Goal: Task Accomplishment & Management: Manage account settings

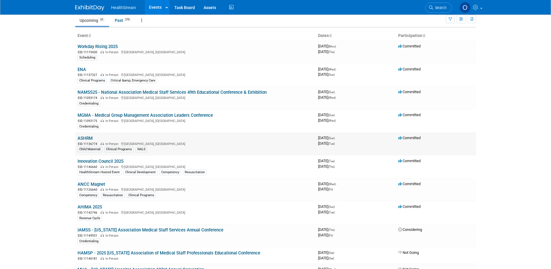
scroll to position [58, 0]
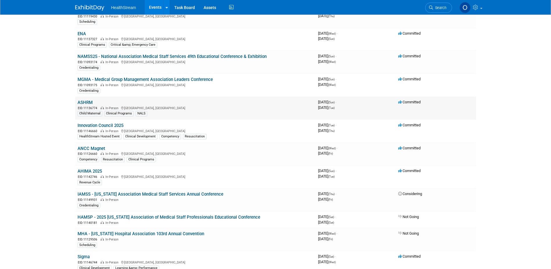
click at [82, 102] on link "ASHRM" at bounding box center [85, 102] width 15 height 5
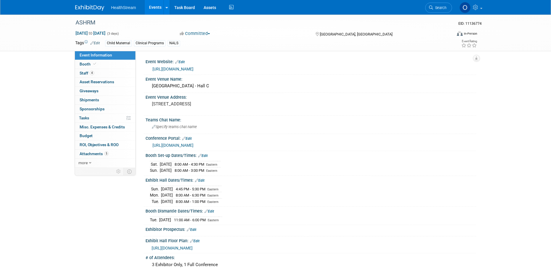
click at [92, 8] on img at bounding box center [89, 8] width 29 height 6
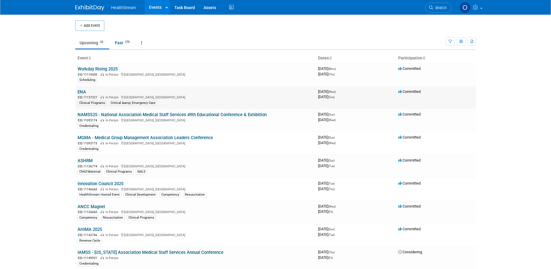
click at [81, 90] on link "ENA" at bounding box center [82, 91] width 8 height 5
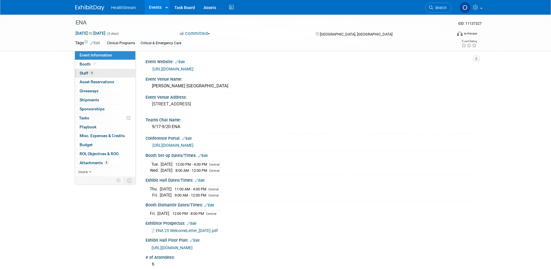
click at [94, 73] on link "6 Staff 6" at bounding box center [105, 73] width 60 height 9
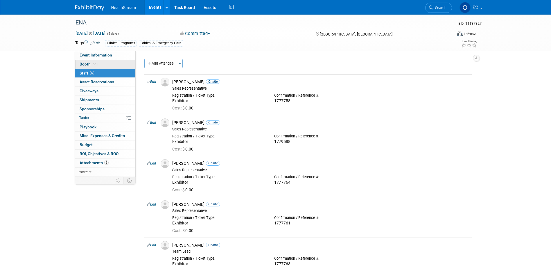
click at [97, 64] on span at bounding box center [94, 64] width 5 height 4
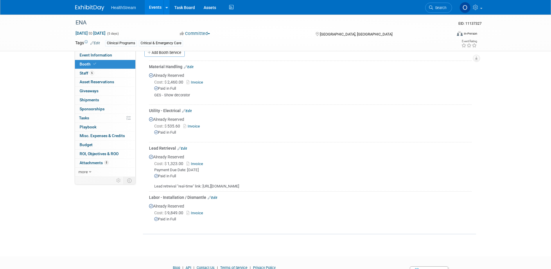
scroll to position [203, 0]
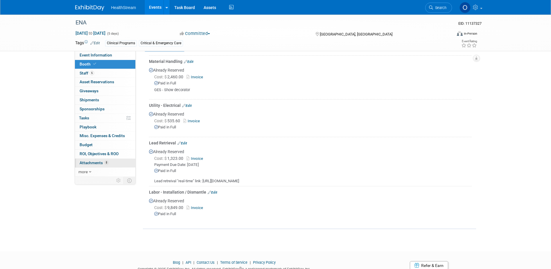
click at [83, 162] on span "Attachments 8" at bounding box center [94, 162] width 29 height 5
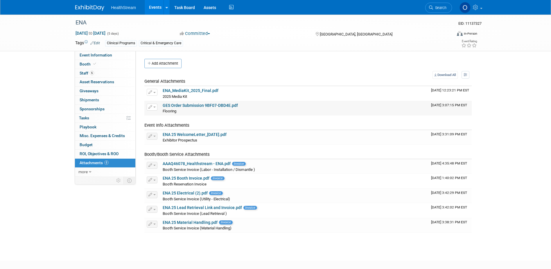
scroll to position [29, 0]
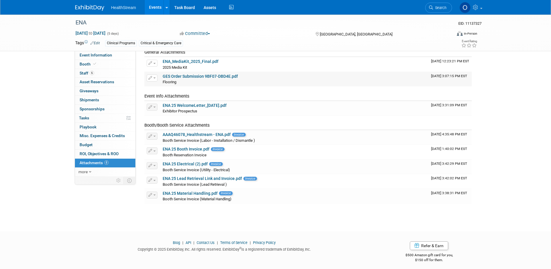
click at [205, 76] on link "GES Order Submission 9BF07-DBD4E.pdf" at bounding box center [200, 76] width 75 height 5
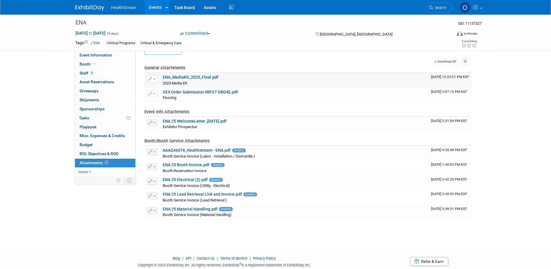
scroll to position [0, 0]
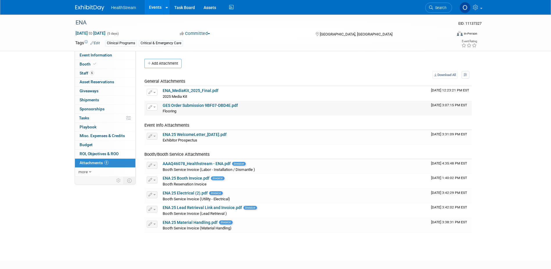
click at [154, 107] on span "button" at bounding box center [154, 106] width 2 height 1
click at [164, 137] on button "Delete Attachment" at bounding box center [173, 137] width 46 height 8
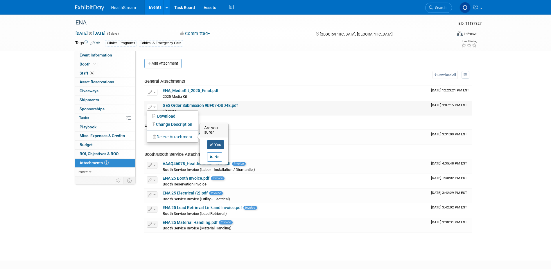
click at [217, 145] on link "Yes" at bounding box center [215, 144] width 17 height 9
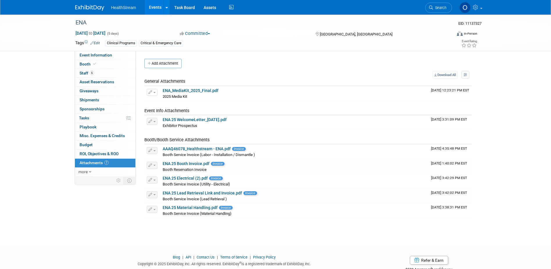
scroll to position [18, 0]
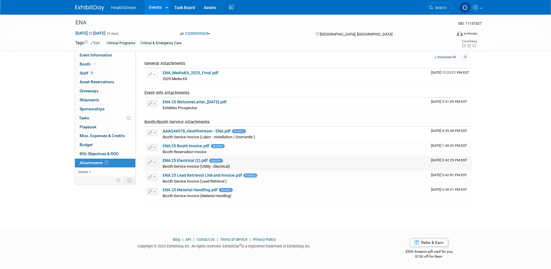
click at [189, 159] on link "ENA 25 Electrical (2).pdf" at bounding box center [185, 160] width 45 height 5
click at [186, 190] on link "ENA 25 Material Handling.pdf" at bounding box center [190, 189] width 55 height 5
click at [184, 174] on link "ENA 25 Lead Retrieval Link and Invoice.pdf" at bounding box center [202, 175] width 79 height 5
click at [192, 175] on link "ENA 25 Lead Retrieval Link and Invoice.pdf" at bounding box center [202, 175] width 79 height 5
click at [86, 172] on span "more" at bounding box center [82, 171] width 9 height 5
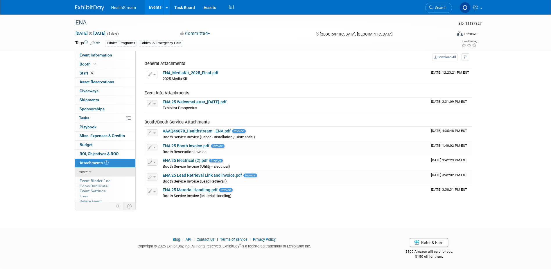
scroll to position [15, 0]
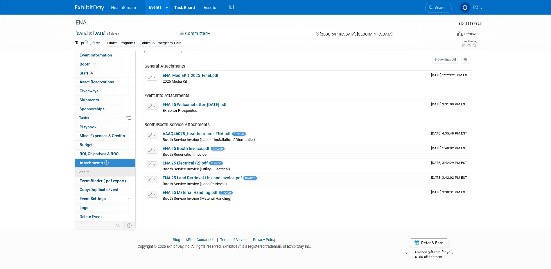
click at [86, 172] on link "less" at bounding box center [105, 171] width 60 height 9
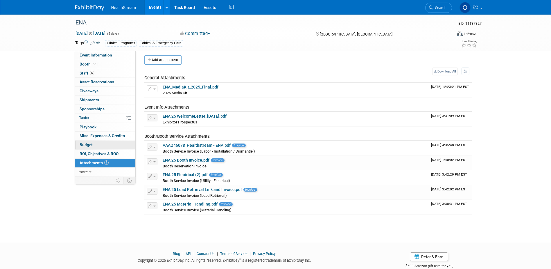
scroll to position [0, 0]
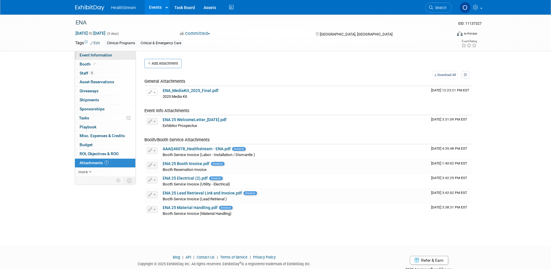
click at [111, 55] on span "Event Information" at bounding box center [96, 55] width 33 height 5
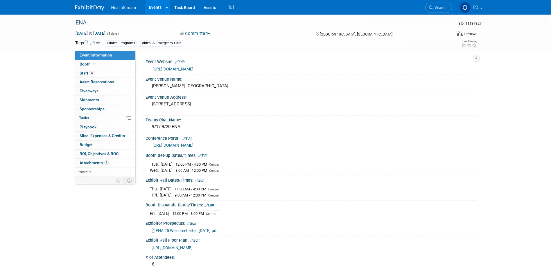
click at [153, 8] on link "Events" at bounding box center [155, 7] width 21 height 15
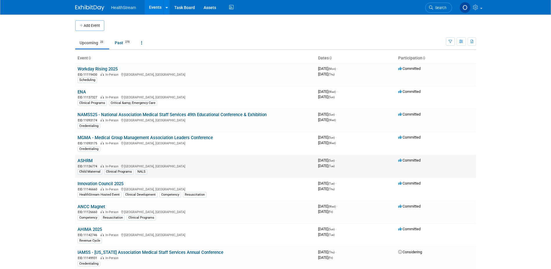
click at [85, 159] on link "ASHRM" at bounding box center [85, 160] width 15 height 5
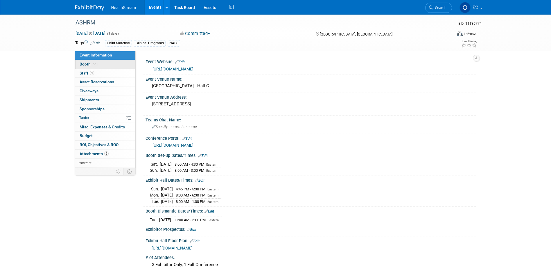
click at [102, 64] on link "Booth" at bounding box center [105, 64] width 60 height 9
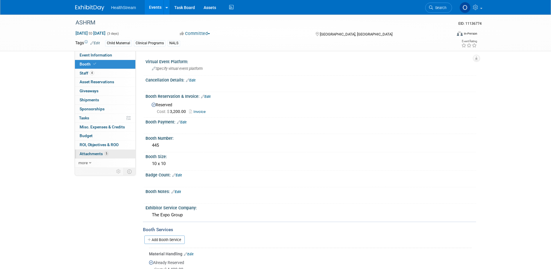
click at [91, 154] on span "Attachments 5" at bounding box center [94, 153] width 29 height 5
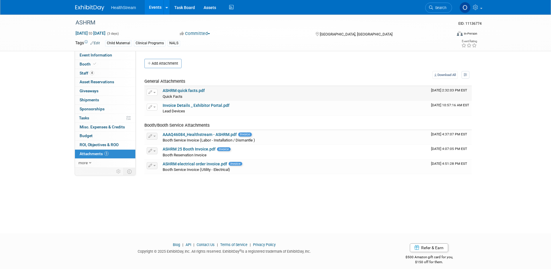
click at [189, 92] on link "ASHRM quick facts.pdf" at bounding box center [184, 90] width 42 height 5
drag, startPoint x: 153, startPoint y: 8, endPoint x: 169, endPoint y: 8, distance: 16.6
click at [153, 8] on link "Events" at bounding box center [155, 7] width 21 height 15
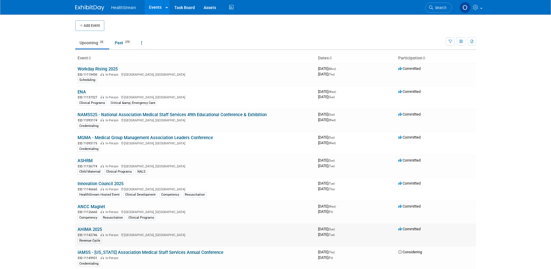
click at [85, 228] on link "AHIMA 2025" at bounding box center [90, 228] width 24 height 5
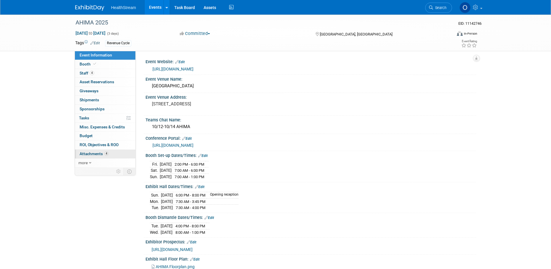
click at [93, 153] on span "Attachments 4" at bounding box center [94, 153] width 29 height 5
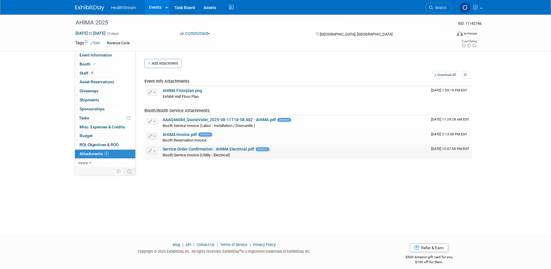
click at [193, 149] on link "Service Order Confirmation - AHIMA Electrical.pdf" at bounding box center [209, 149] width 92 height 5
click at [191, 90] on link "AHIMA Floorplan.png" at bounding box center [183, 90] width 40 height 5
click at [102, 63] on link "Booth" at bounding box center [105, 64] width 60 height 9
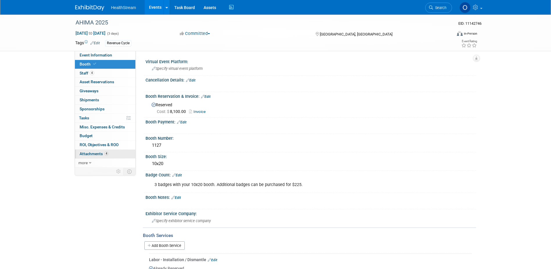
click at [97, 151] on link "4 Attachments 4" at bounding box center [105, 153] width 60 height 9
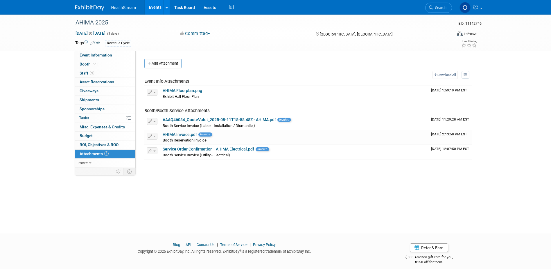
click at [165, 201] on div "AHIMA 2025 EID: 11142746 Oct 12, 2025 to Oct 14, 2025 (3 days) Oct 12, 2025 to …" at bounding box center [275, 119] width 551 height 208
click at [153, 6] on link "Events" at bounding box center [155, 7] width 21 height 15
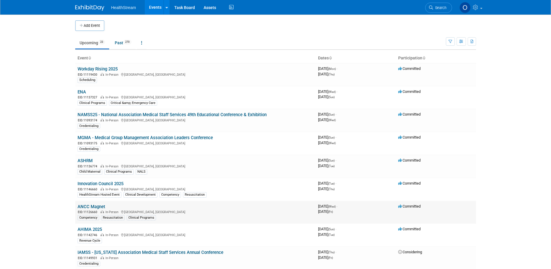
click at [90, 206] on link "ANCC Magnet" at bounding box center [92, 206] width 28 height 5
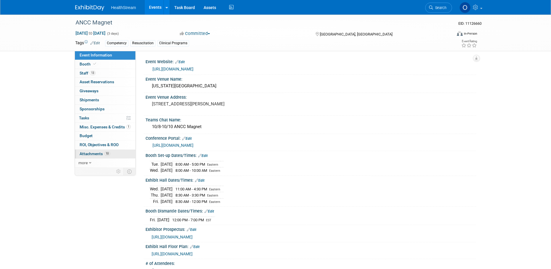
click at [89, 154] on span "Attachments 10" at bounding box center [95, 153] width 31 height 5
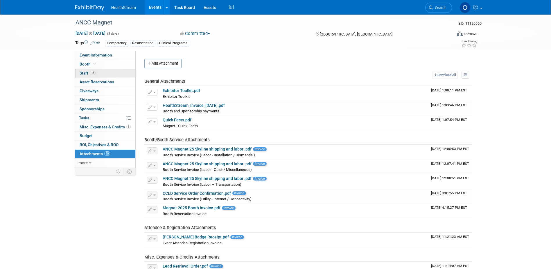
click at [109, 70] on link "13 Staff 13" at bounding box center [105, 73] width 60 height 9
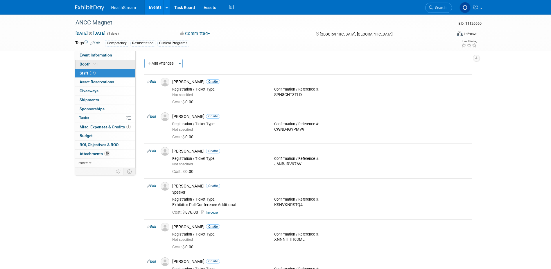
click at [98, 60] on link "Booth" at bounding box center [105, 64] width 60 height 9
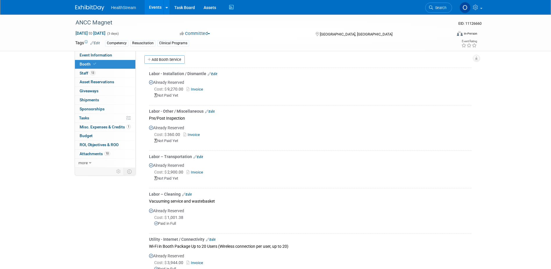
scroll to position [203, 0]
click at [200, 170] on link "Invoice" at bounding box center [196, 172] width 19 height 4
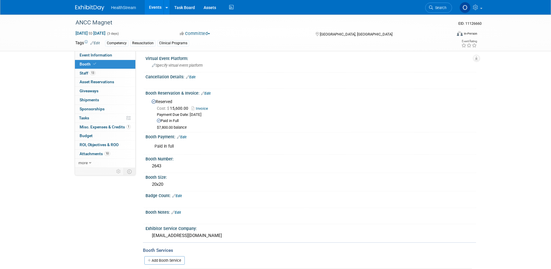
scroll to position [0, 0]
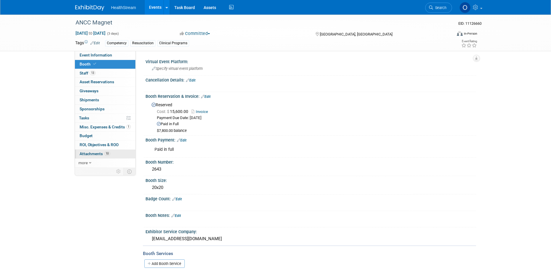
click at [98, 151] on span "Attachments 10" at bounding box center [95, 153] width 31 height 5
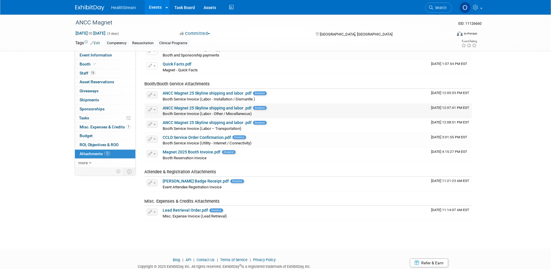
scroll to position [58, 0]
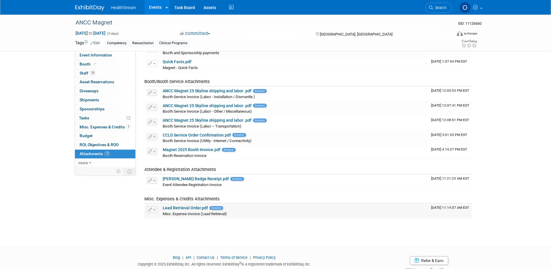
click at [174, 207] on link "Lead Retrieval Order.pdf" at bounding box center [185, 207] width 45 height 5
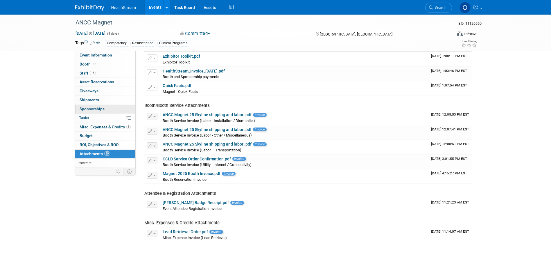
scroll to position [0, 0]
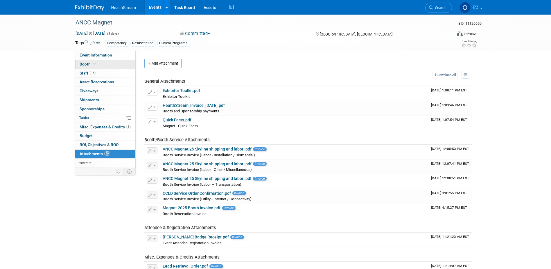
click at [108, 65] on link "Booth" at bounding box center [105, 64] width 60 height 9
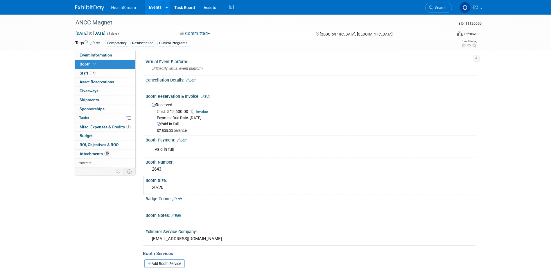
scroll to position [116, 0]
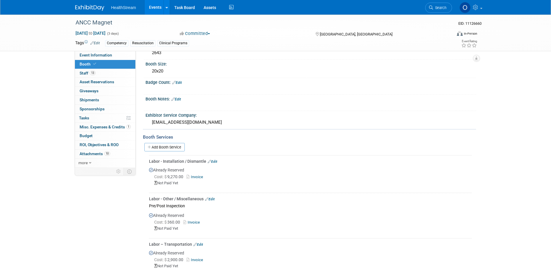
click at [172, 140] on div "Add Booth Service" at bounding box center [309, 146] width 333 height 13
click at [172, 143] on link "Add Booth Service" at bounding box center [164, 147] width 40 height 8
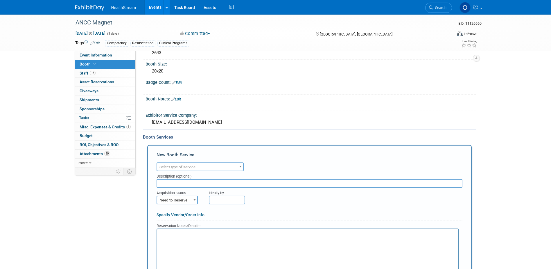
scroll to position [0, 0]
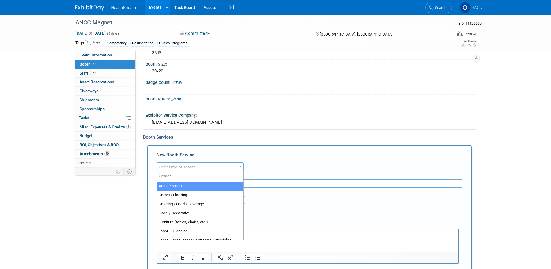
click at [218, 163] on span "Select type of service" at bounding box center [200, 167] width 86 height 8
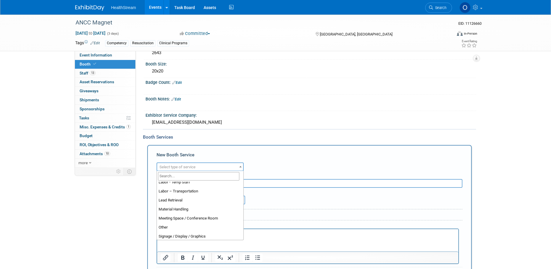
scroll to position [116, 0]
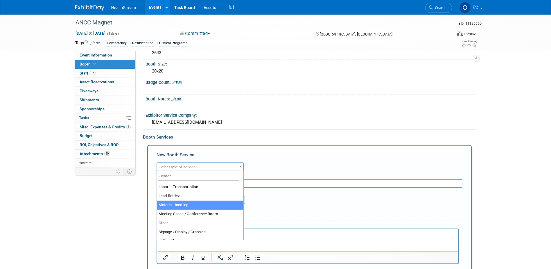
select select "10"
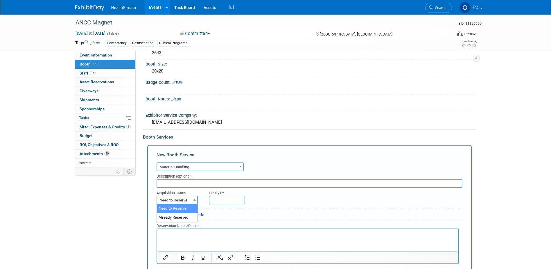
click at [188, 200] on span "Need to Reserve" at bounding box center [177, 200] width 40 height 8
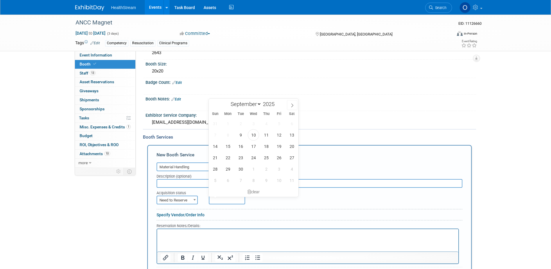
click at [236, 200] on input "text" at bounding box center [227, 199] width 36 height 9
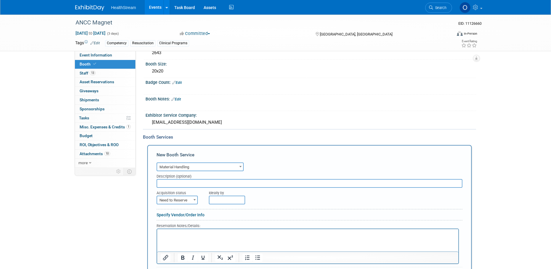
click at [208, 210] on div at bounding box center [310, 210] width 306 height 3
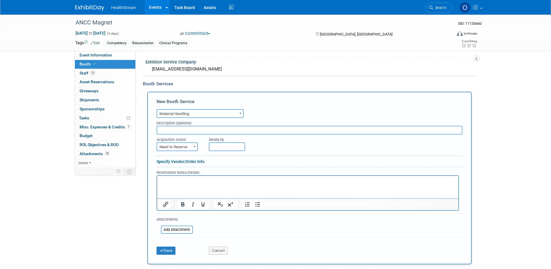
scroll to position [174, 0]
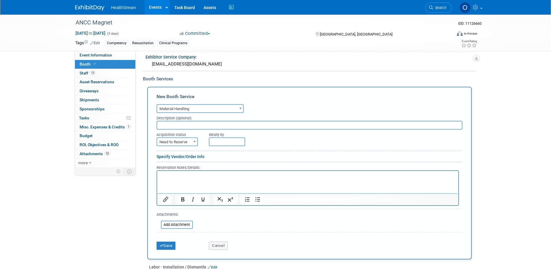
click at [180, 178] on html at bounding box center [307, 175] width 301 height 8
click at [190, 140] on span "Need to Reserve" at bounding box center [177, 142] width 40 height 8
select select "2"
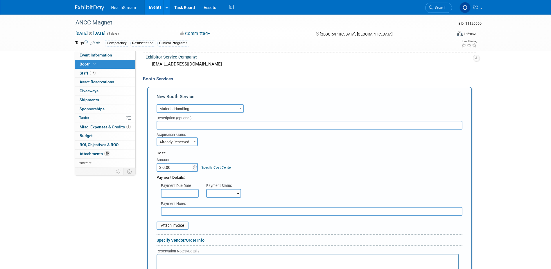
click at [182, 166] on input "$ 0.00" at bounding box center [175, 167] width 36 height 9
type input "$ 6,750.00"
click at [298, 158] on div "Cost: Amount $ 6,750.00 Specify Cost Center Cost Center -- Not Specified --" at bounding box center [310, 160] width 306 height 21
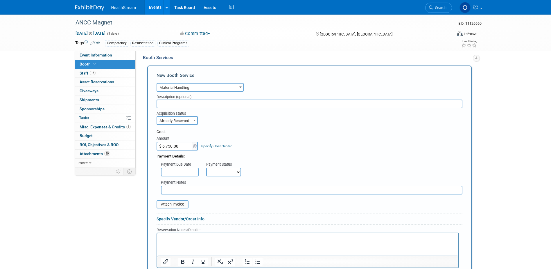
scroll to position [233, 0]
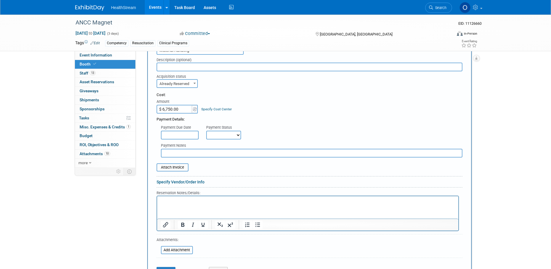
click at [219, 134] on select "Not Paid Yet Partially Paid Paid in Full" at bounding box center [223, 135] width 35 height 9
select select "3"
click at [206, 131] on select "Not Paid Yet Partially Paid Paid in Full" at bounding box center [223, 135] width 35 height 9
click at [217, 153] on input "text" at bounding box center [312, 153] width 302 height 9
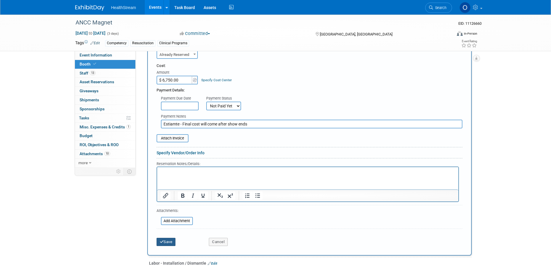
type input "Estiamte - Final cost will come after show ends"
click at [164, 240] on button "Save" at bounding box center [166, 242] width 19 height 8
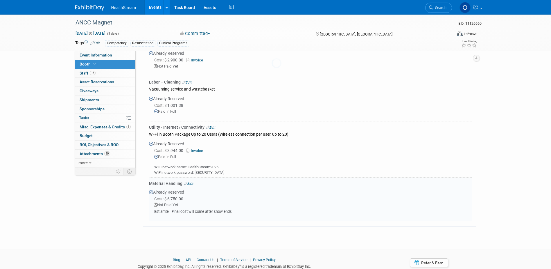
scroll to position [335, 0]
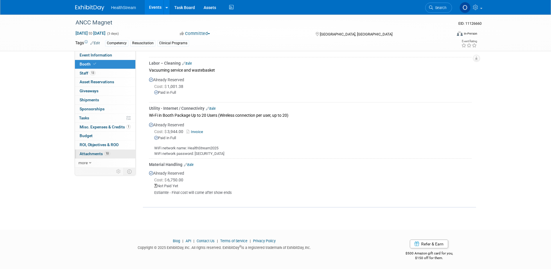
click at [95, 153] on span "Attachments 10" at bounding box center [95, 153] width 31 height 5
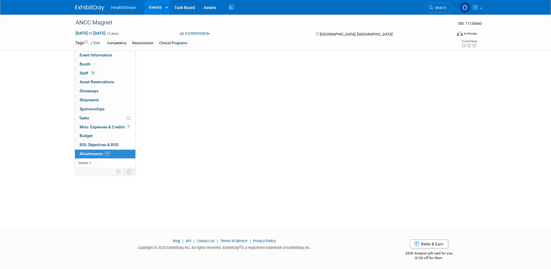
scroll to position [0, 0]
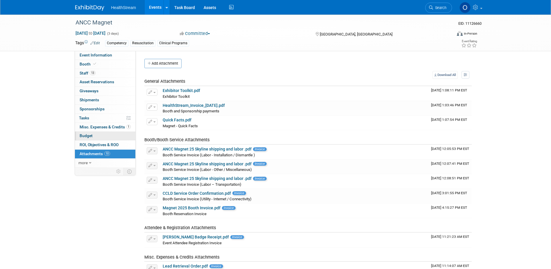
click at [93, 138] on link "Budget" at bounding box center [105, 135] width 60 height 9
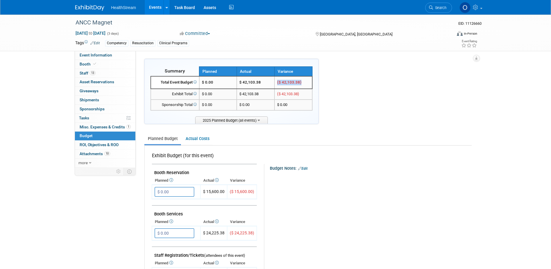
drag, startPoint x: 301, startPoint y: 82, endPoint x: 276, endPoint y: 82, distance: 25.0
click at [276, 82] on td "($ 42,103.38)" at bounding box center [294, 82] width 38 height 13
drag, startPoint x: 276, startPoint y: 82, endPoint x: 335, endPoint y: 88, distance: 58.4
click at [198, 142] on link "Actual Costs" at bounding box center [197, 138] width 31 height 11
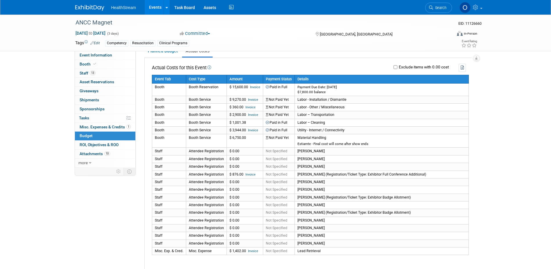
scroll to position [87, 0]
click at [166, 52] on link "Planned Budget" at bounding box center [162, 51] width 37 height 11
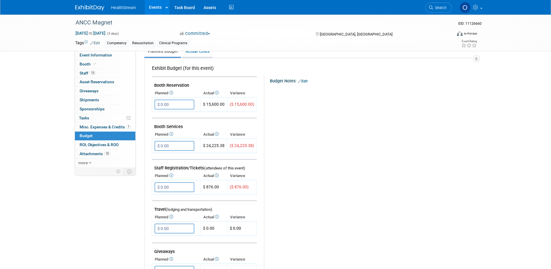
click at [197, 53] on link "Actual Costs" at bounding box center [197, 51] width 31 height 11
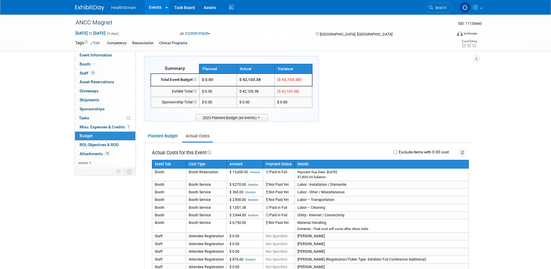
scroll to position [0, 0]
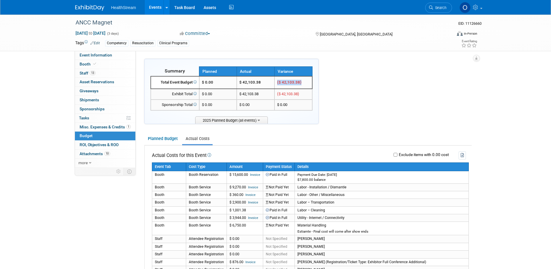
drag, startPoint x: 302, startPoint y: 82, endPoint x: 276, endPoint y: 84, distance: 25.9
click at [276, 84] on td "($ 42,103.38)" at bounding box center [294, 82] width 38 height 13
drag, startPoint x: 276, startPoint y: 84, endPoint x: 357, endPoint y: 85, distance: 80.2
click at [357, 85] on div "Summary Planned Actual Variance X" at bounding box center [308, 247] width 328 height 377
click at [93, 126] on span "Misc. Expenses & Credits 1" at bounding box center [105, 126] width 51 height 5
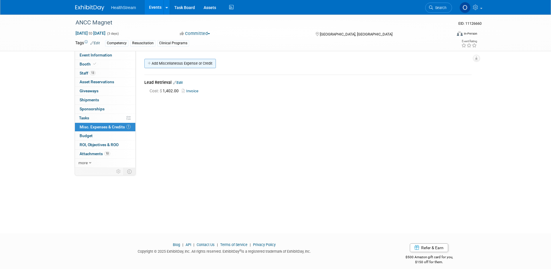
click at [166, 61] on link "Add Miscellaneous Expense or Credit" at bounding box center [180, 63] width 72 height 9
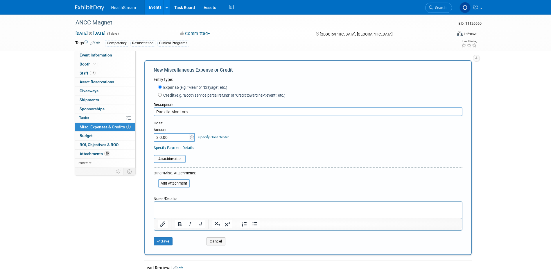
type input "Padzilla Monitors"
click at [180, 137] on input "$ 0.00" at bounding box center [172, 137] width 36 height 9
type input "$ 13,292.00"
click at [213, 153] on div "Attach Invoice" at bounding box center [308, 156] width 309 height 14
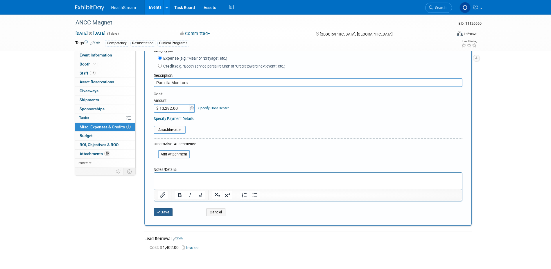
click at [168, 214] on button "Save" at bounding box center [163, 212] width 19 height 8
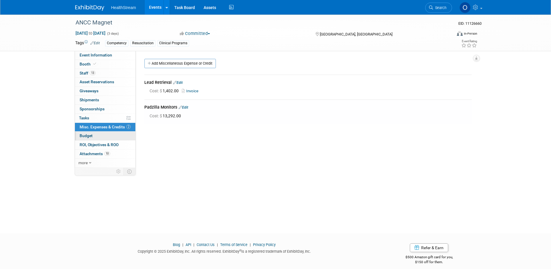
click at [92, 135] on span "Budget" at bounding box center [86, 135] width 13 height 5
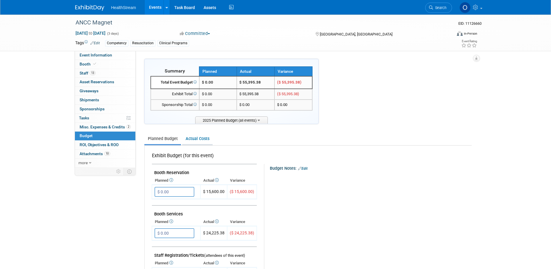
click at [195, 136] on link "Actual Costs" at bounding box center [197, 138] width 31 height 11
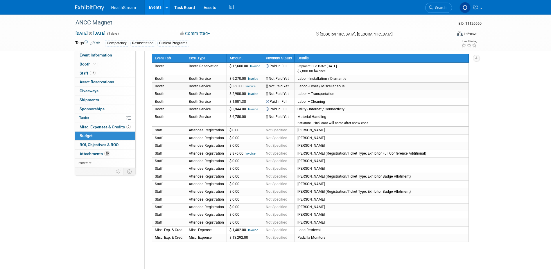
scroll to position [116, 0]
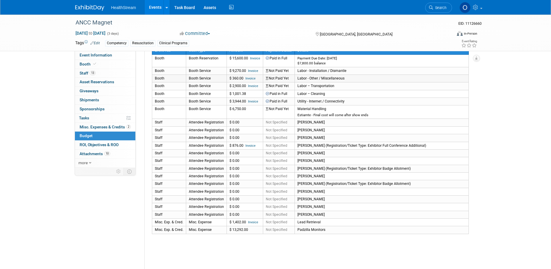
click at [246, 77] on link "Invoice" at bounding box center [251, 78] width 10 height 4
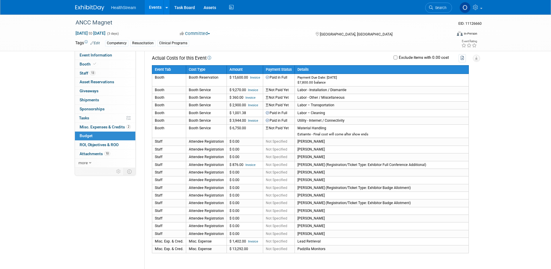
scroll to position [87, 0]
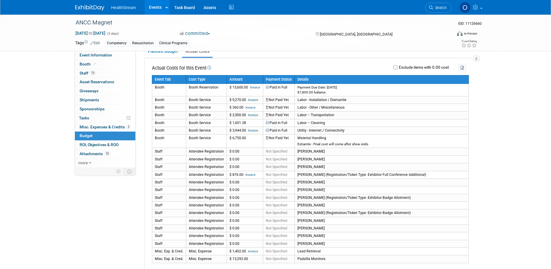
click at [504, 178] on div "ANCC Magnet EID: 11126660 [DATE] to [DATE] (3 days) [DATE] to [DATE] Committed …" at bounding box center [275, 143] width 551 height 433
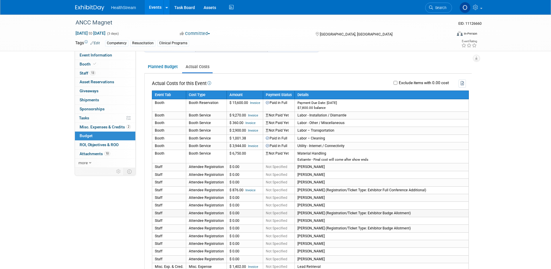
scroll to position [20, 0]
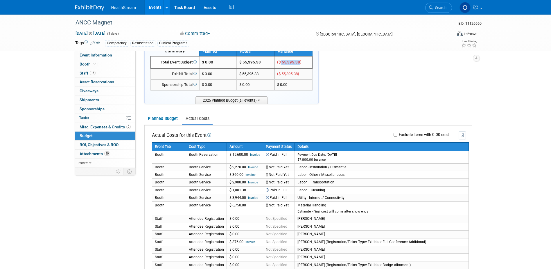
drag, startPoint x: 299, startPoint y: 63, endPoint x: 282, endPoint y: 63, distance: 17.4
click at [282, 63] on span "($ 55,395.38)" at bounding box center [289, 62] width 24 height 4
copy span "55,395.38"
click at [514, 146] on div "ANCC Magnet EID: 11126660 [DATE] to [DATE] (3 days) [DATE] to [DATE] Committed …" at bounding box center [275, 210] width 551 height 433
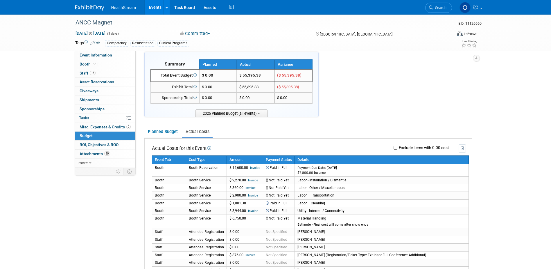
scroll to position [0, 0]
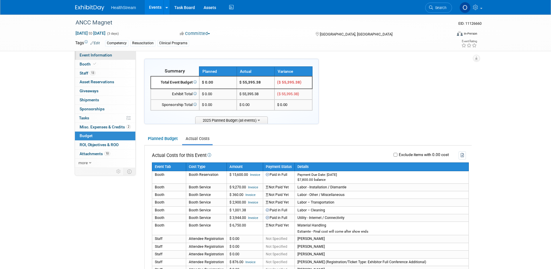
click at [93, 54] on span "Event Information" at bounding box center [96, 55] width 33 height 5
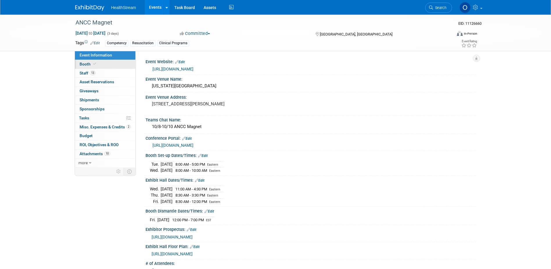
click at [95, 65] on icon at bounding box center [94, 63] width 3 height 3
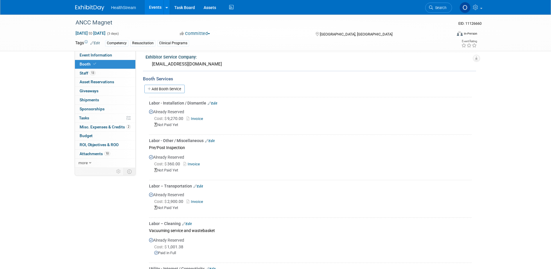
scroll to position [145, 0]
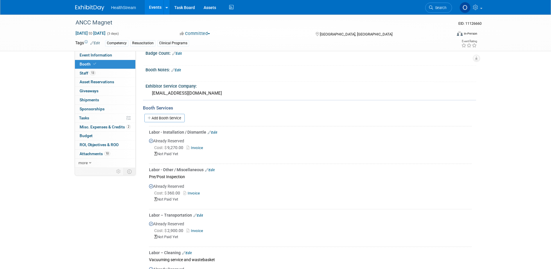
click at [198, 144] on div "Already Reserved Cost: $ 9,270.00 Invoice Not Paid Yet" at bounding box center [310, 148] width 323 height 26
click at [199, 146] on link "Invoice" at bounding box center [196, 147] width 19 height 4
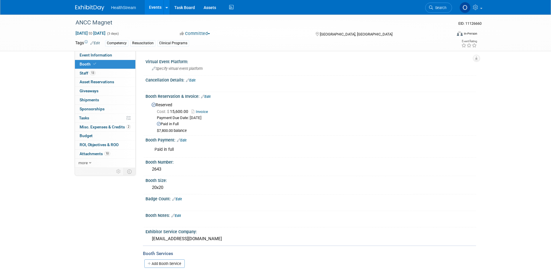
scroll to position [87, 0]
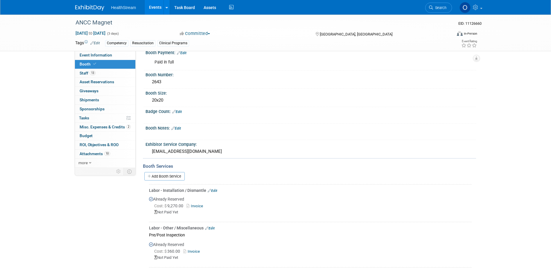
click at [198, 205] on link "Invoice" at bounding box center [196, 205] width 19 height 4
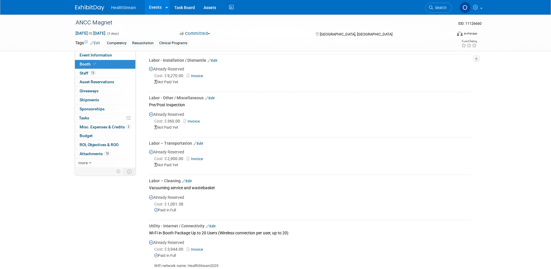
scroll to position [233, 0]
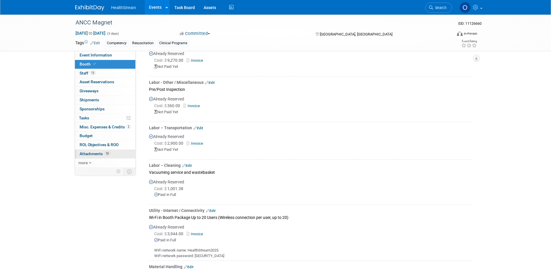
click at [96, 155] on span "Attachments 10" at bounding box center [95, 153] width 31 height 5
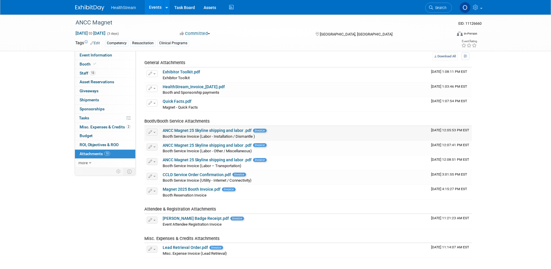
scroll to position [29, 0]
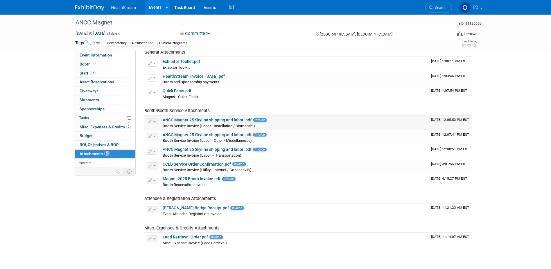
click at [224, 120] on link "ANCC Magnet 25 Skyline shipping and labor .pdf" at bounding box center [207, 119] width 89 height 5
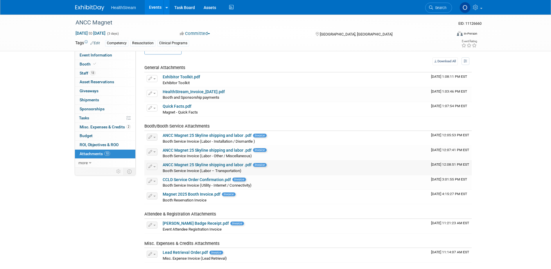
scroll to position [0, 0]
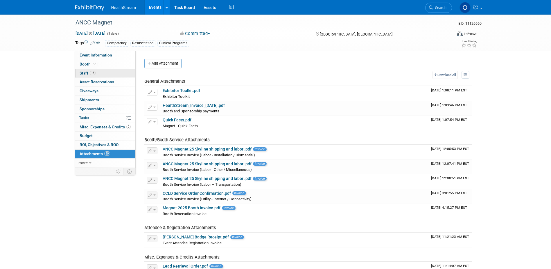
click at [100, 69] on link "13 Staff 13" at bounding box center [105, 73] width 60 height 9
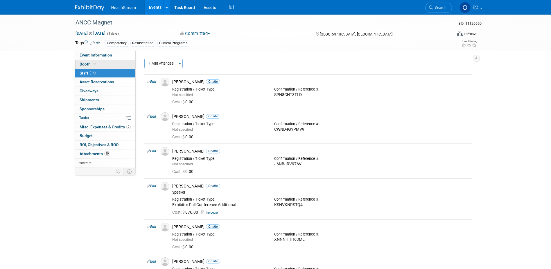
click at [100, 62] on link "Booth" at bounding box center [105, 64] width 60 height 9
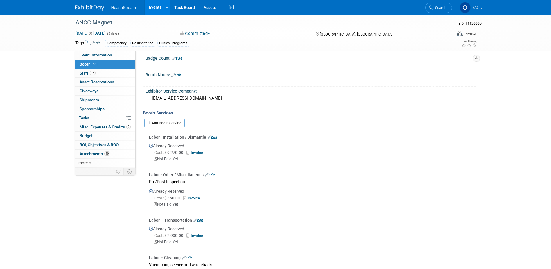
scroll to position [145, 0]
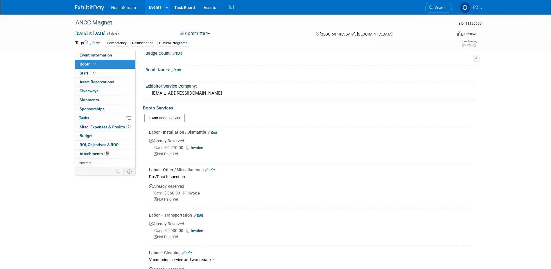
click at [214, 131] on link "Edit" at bounding box center [213, 132] width 10 height 4
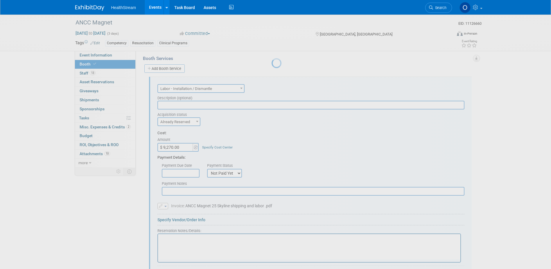
scroll to position [205, 0]
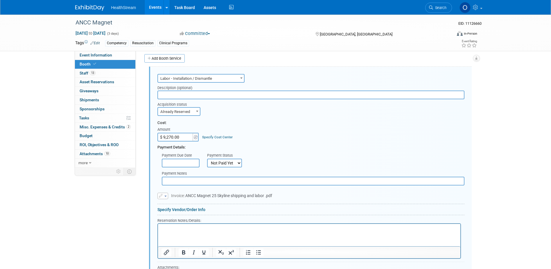
click at [206, 76] on span "Labor - Installation / Dismantle" at bounding box center [201, 78] width 86 height 8
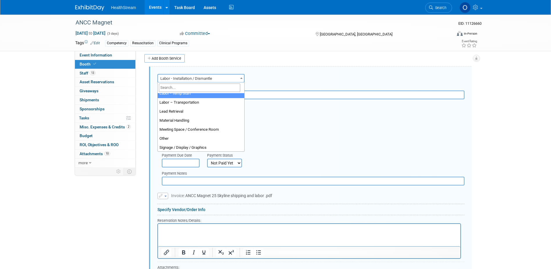
scroll to position [141, 0]
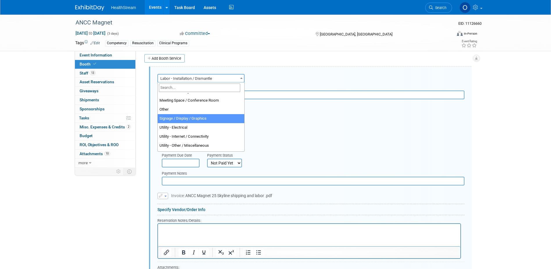
select select "3"
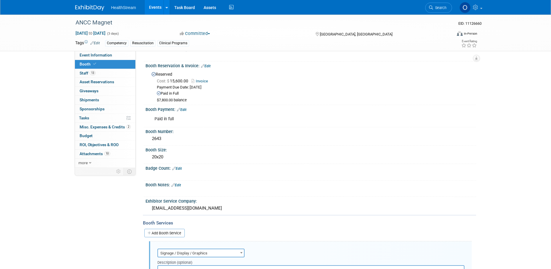
scroll to position [147, 0]
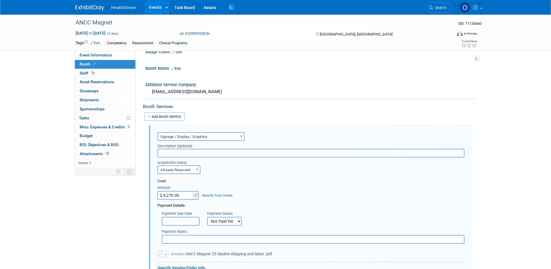
click at [281, 153] on input "text" at bounding box center [311, 153] width 307 height 9
type input "Reskinning"
click at [192, 168] on span "Already Reserved" at bounding box center [179, 170] width 42 height 8
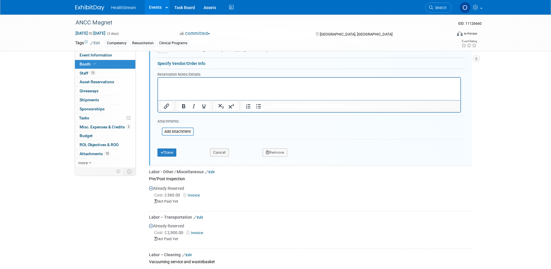
scroll to position [408, 0]
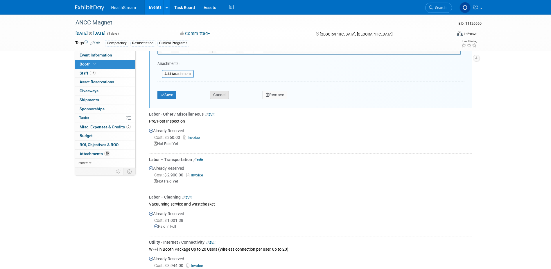
click at [216, 96] on button "Cancel" at bounding box center [219, 95] width 19 height 8
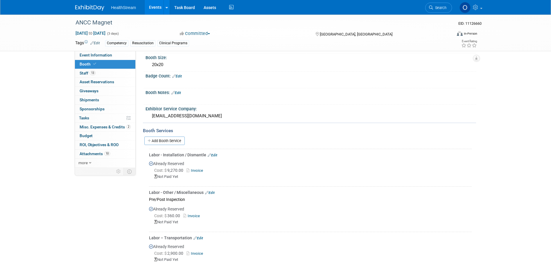
scroll to position [73, 0]
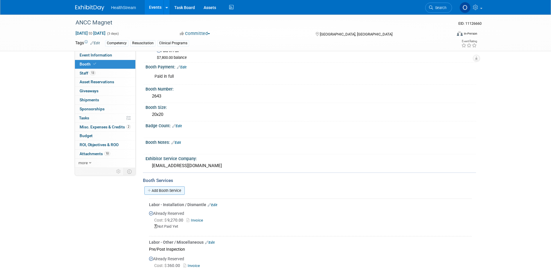
click at [179, 189] on link "Add Booth Service" at bounding box center [164, 190] width 40 height 8
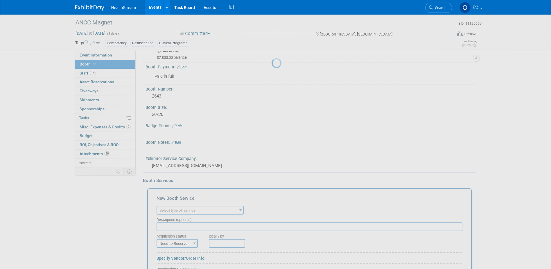
scroll to position [0, 0]
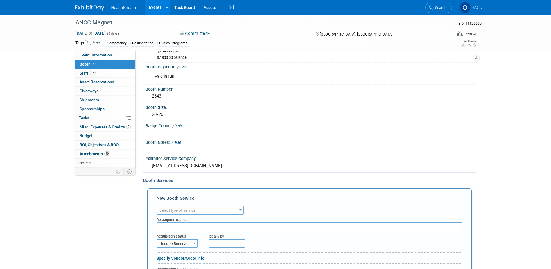
click at [188, 210] on span "Select type of service" at bounding box center [178, 210] width 36 height 4
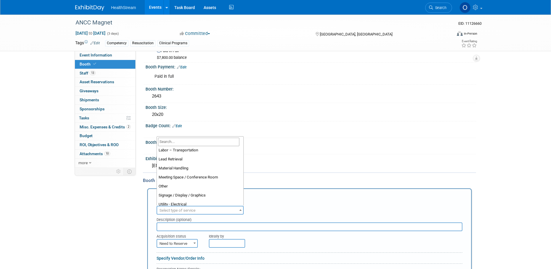
scroll to position [149, 0]
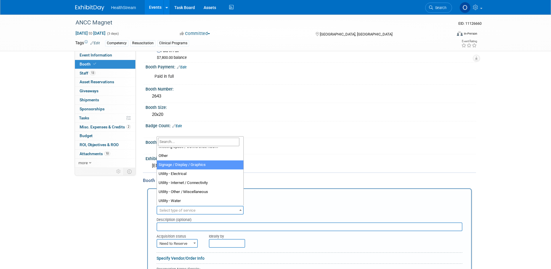
select select "3"
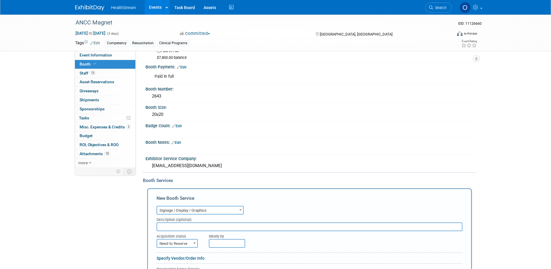
click at [216, 226] on input "text" at bounding box center [310, 226] width 306 height 9
type input "Reskinning"
click at [351, 235] on div "Ideally by" at bounding box center [322, 235] width 227 height 8
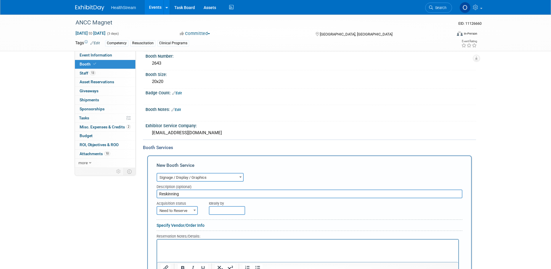
scroll to position [160, 0]
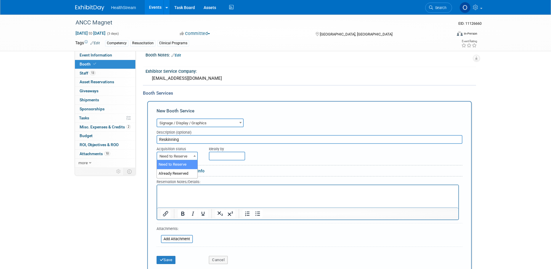
click at [180, 154] on span "Need to Reserve" at bounding box center [177, 156] width 40 height 8
select select "2"
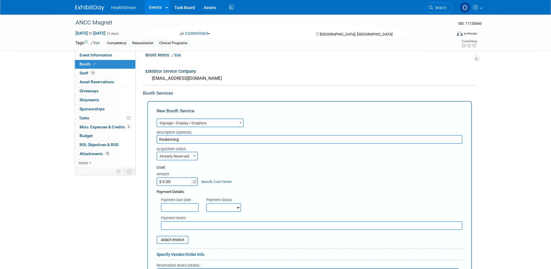
click at [181, 178] on input "$ 0.00" at bounding box center [175, 181] width 36 height 9
click at [183, 183] on input "$ 10,141.00" at bounding box center [175, 181] width 36 height 9
type input "$ 10,141.23"
click at [304, 182] on div "Cost: Amount $ 10,141.23 Specify Cost Center Cost Center -- Not Specified --" at bounding box center [310, 175] width 306 height 21
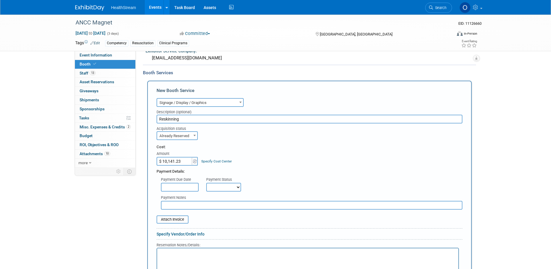
scroll to position [218, 0]
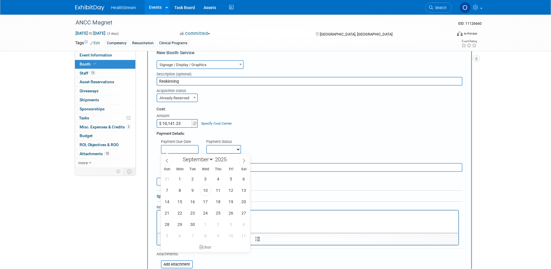
click at [186, 150] on input "text" at bounding box center [180, 149] width 38 height 9
click at [281, 139] on div "Payment Due Date Payment Status Not Paid Yet Partially Paid Paid in Full Next P…" at bounding box center [309, 144] width 315 height 17
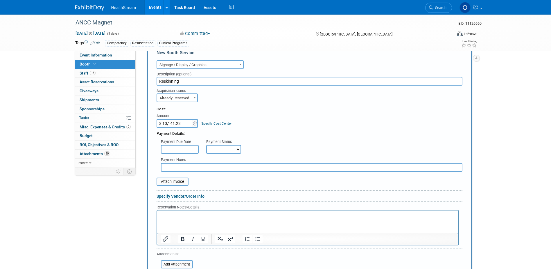
click at [239, 149] on select "Not Paid Yet Partially Paid Paid in Full" at bounding box center [223, 149] width 35 height 9
select select "1"
click at [206, 145] on select "Not Paid Yet Partially Paid Paid in Full" at bounding box center [223, 149] width 35 height 9
click at [169, 182] on input "file" at bounding box center [153, 181] width 69 height 7
click at [178, 182] on input "file" at bounding box center [153, 181] width 69 height 7
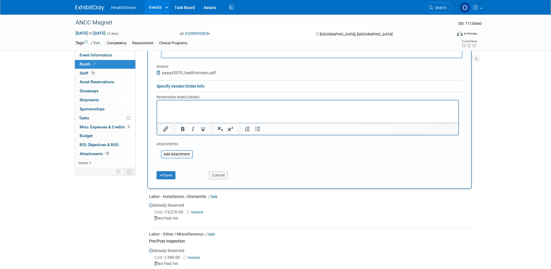
scroll to position [335, 0]
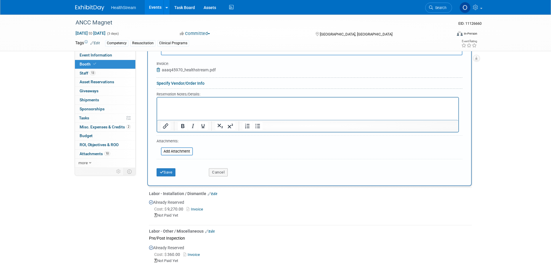
click at [166, 177] on div "Save Cancel" at bounding box center [310, 170] width 306 height 18
click at [166, 172] on button "Save" at bounding box center [166, 172] width 19 height 8
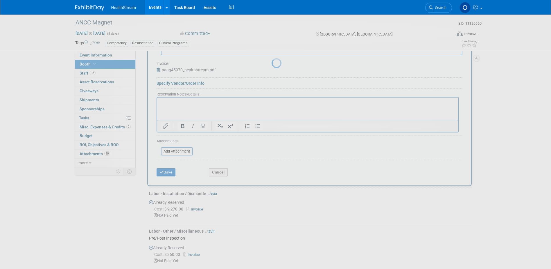
scroll to position [380, 0]
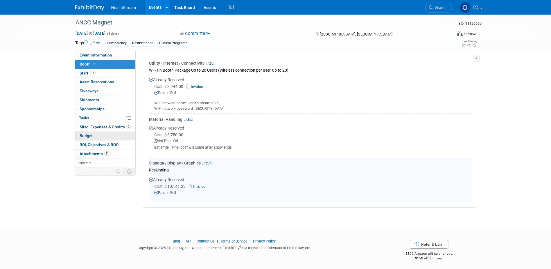
click at [85, 135] on span "Budget" at bounding box center [86, 135] width 13 height 5
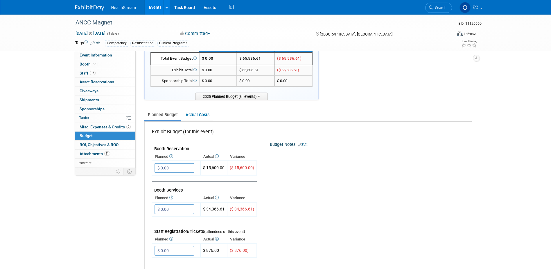
scroll to position [0, 0]
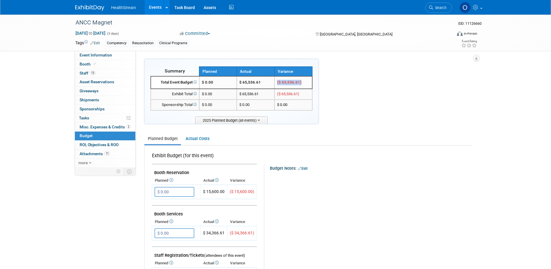
drag, startPoint x: 302, startPoint y: 83, endPoint x: 278, endPoint y: 83, distance: 24.1
click at [278, 83] on td "($ 65,536.61)" at bounding box center [294, 82] width 38 height 13
copy span "($ 65,536.61)"
